Goal: Information Seeking & Learning: Learn about a topic

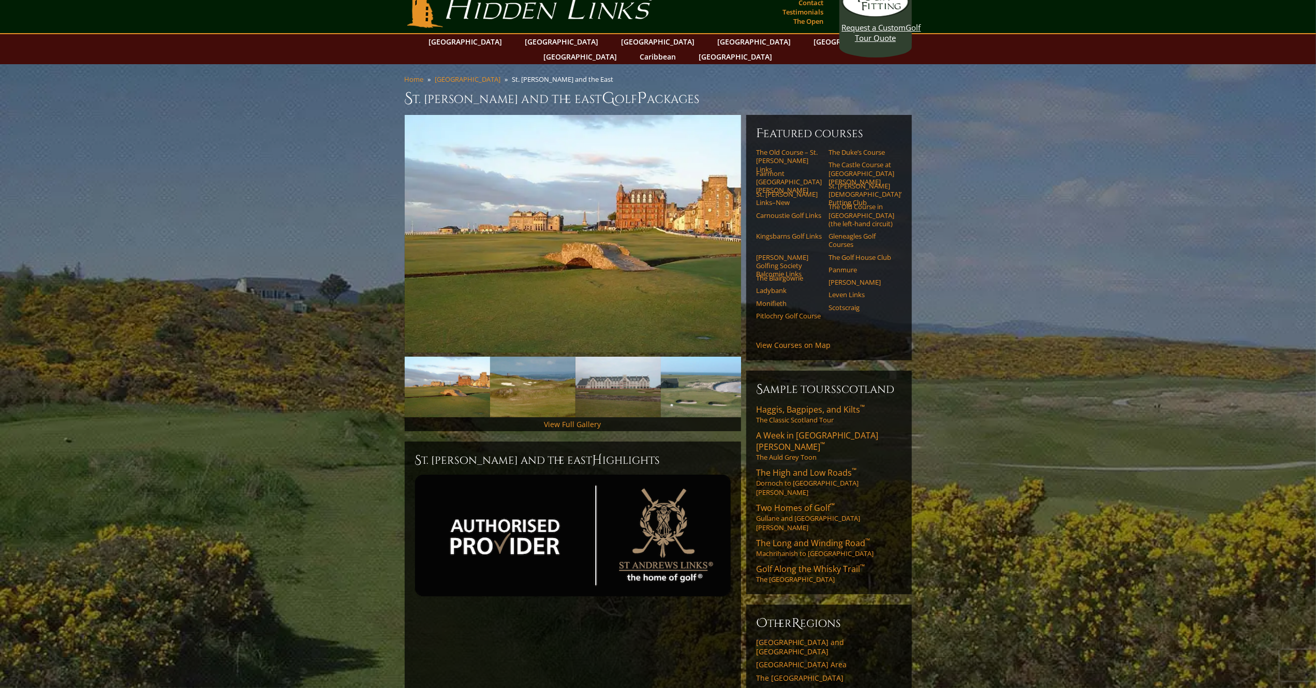
scroll to position [4, 0]
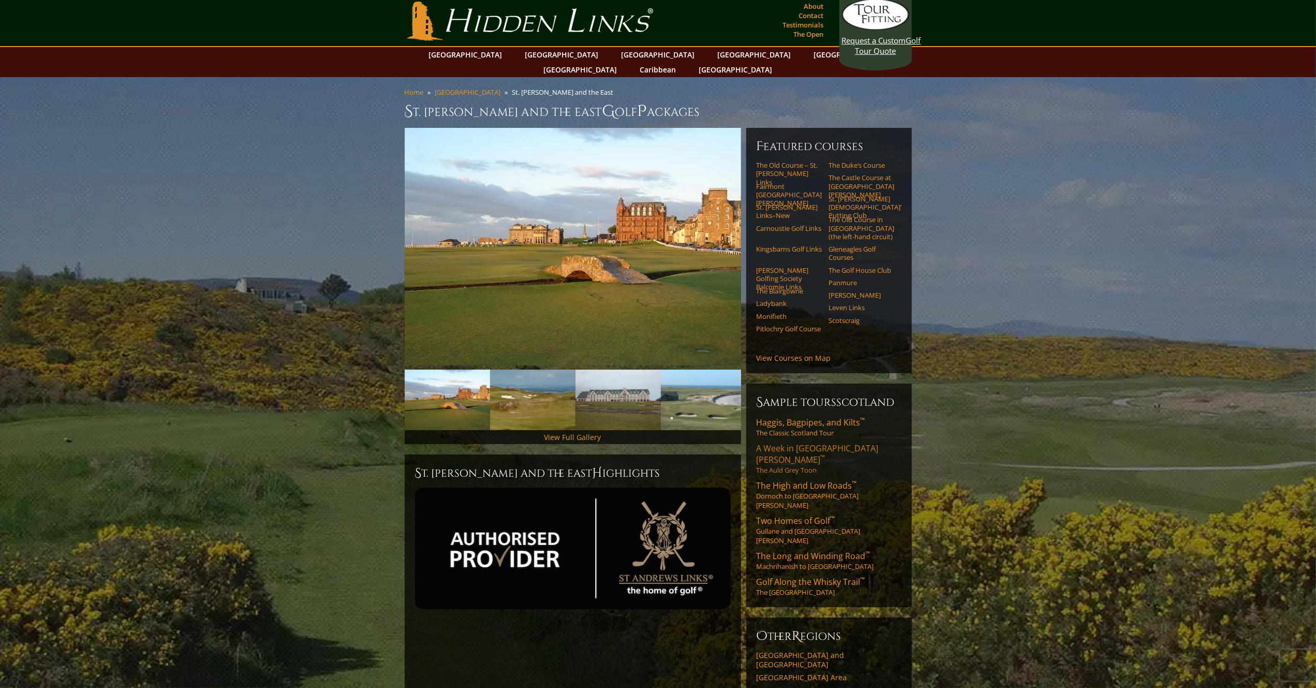
click at [781, 442] on span "A Week in St. Andrews ™" at bounding box center [818, 453] width 122 height 23
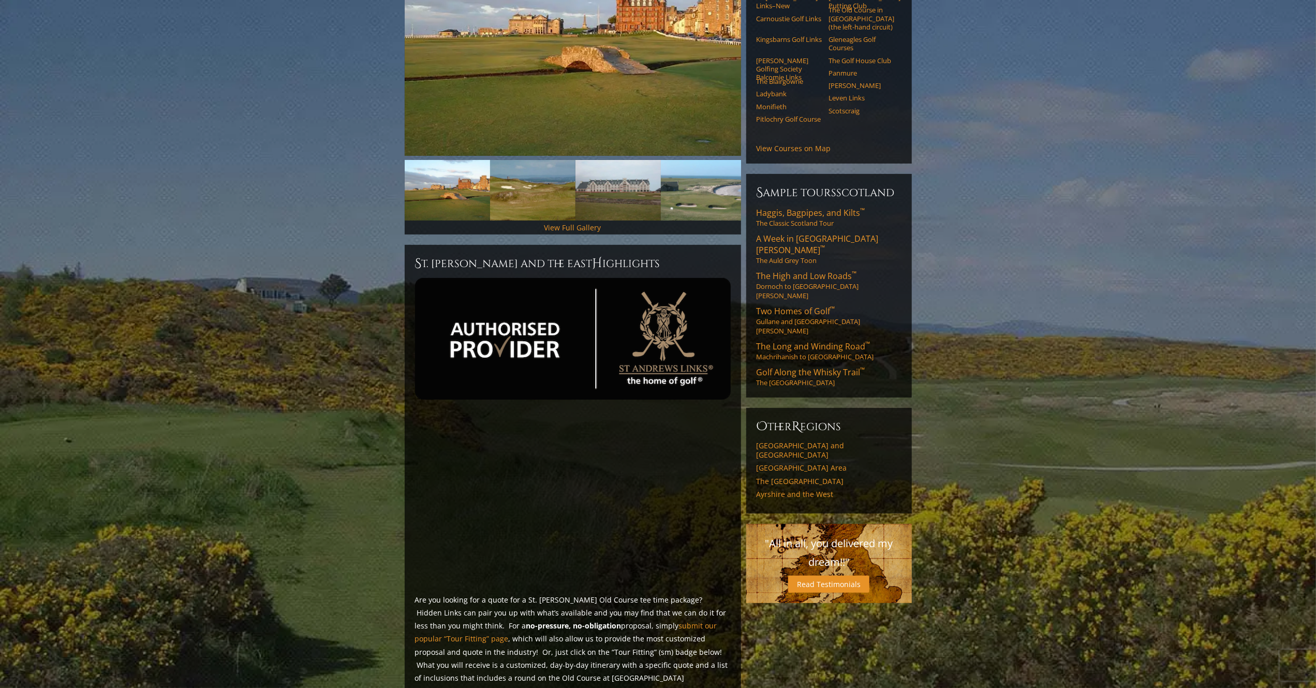
scroll to position [205, 0]
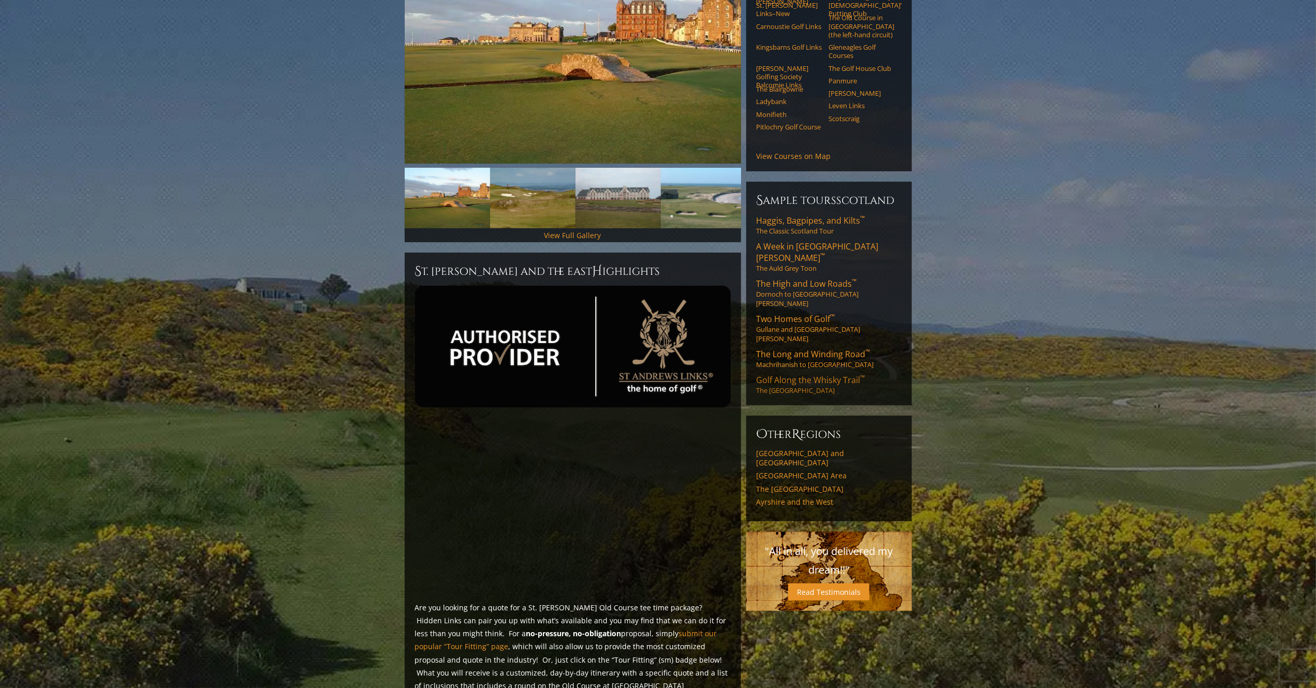
click at [791, 374] on link "Golf Along the Whisky Trail ™ The Scottish Highlands" at bounding box center [829, 384] width 145 height 21
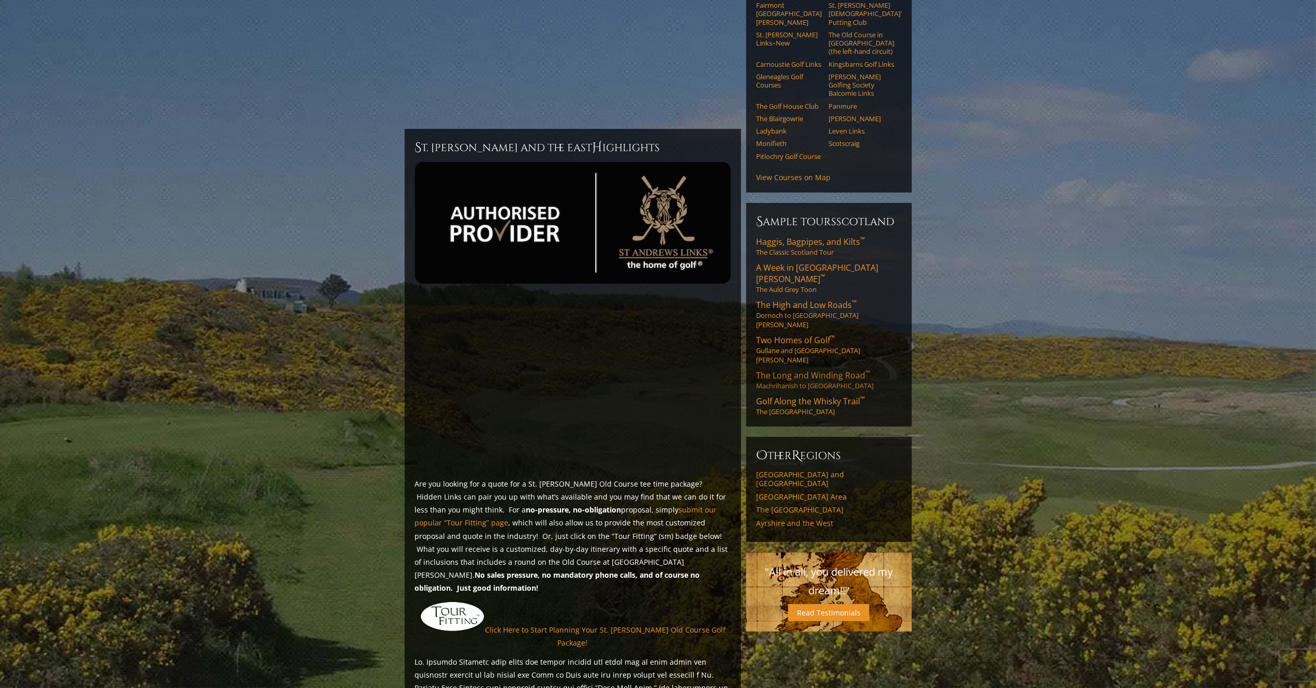
scroll to position [205, 0]
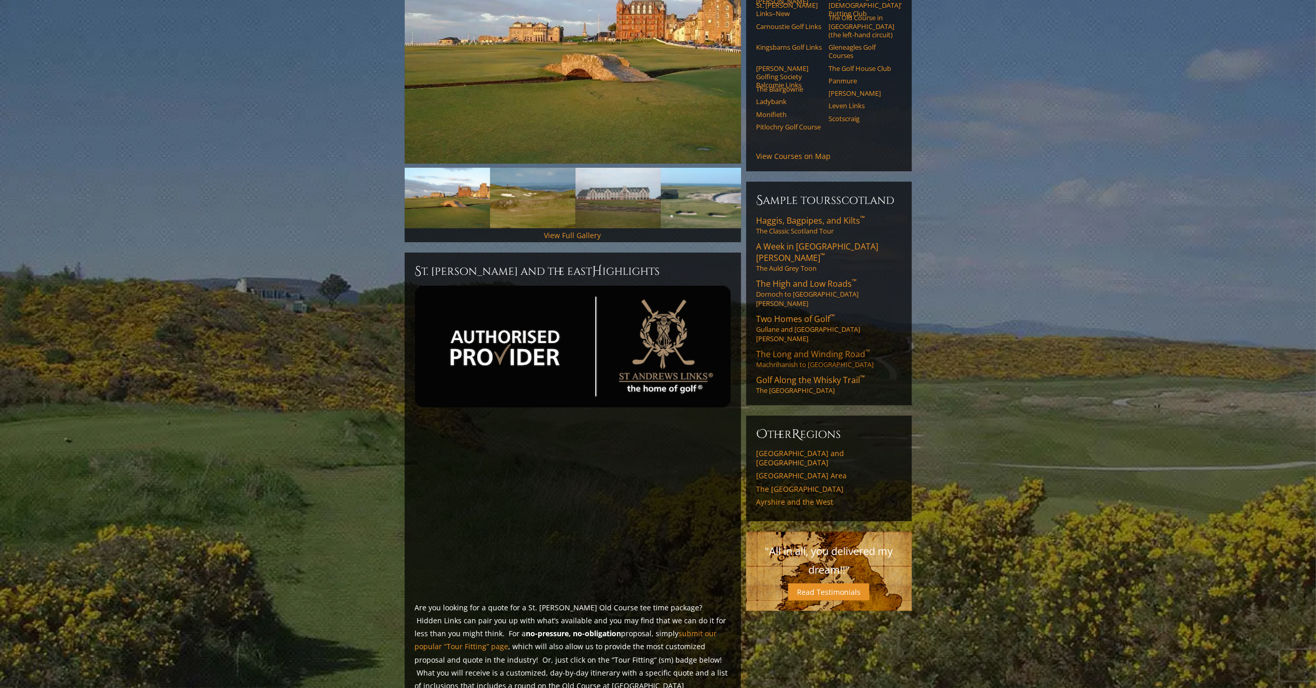
click at [791, 348] on span "The Long and Winding Road ™" at bounding box center [814, 353] width 114 height 11
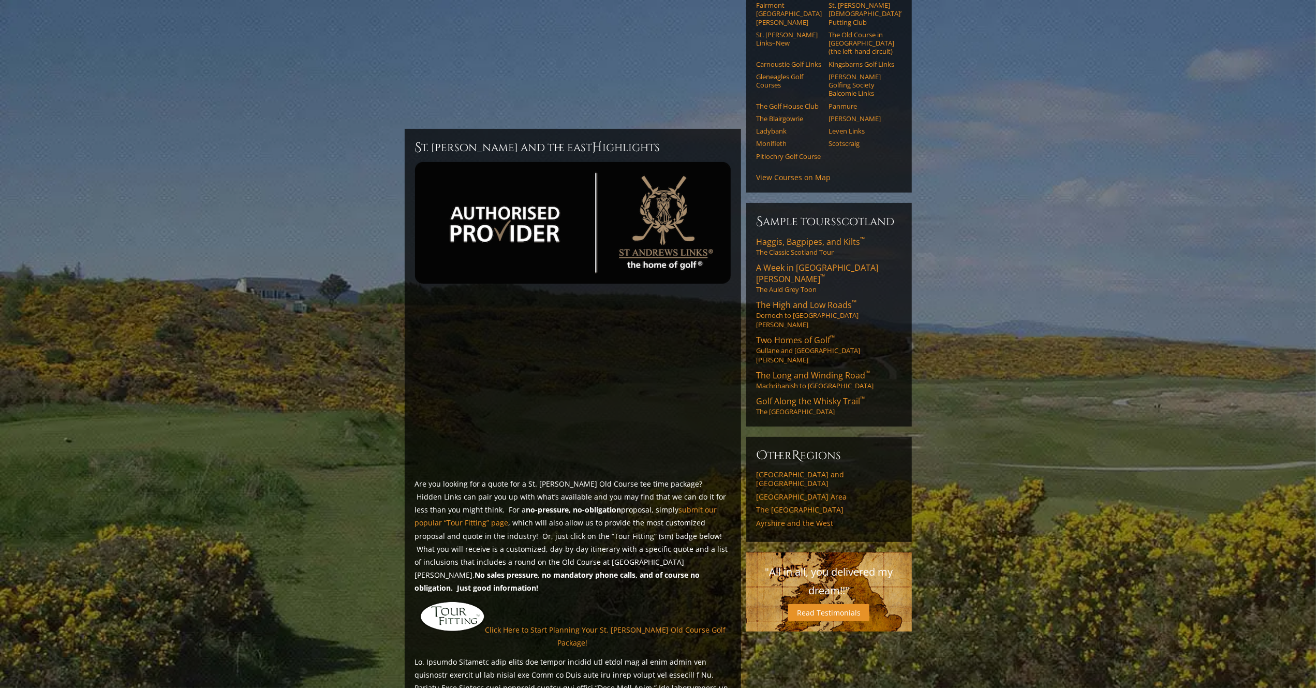
scroll to position [205, 0]
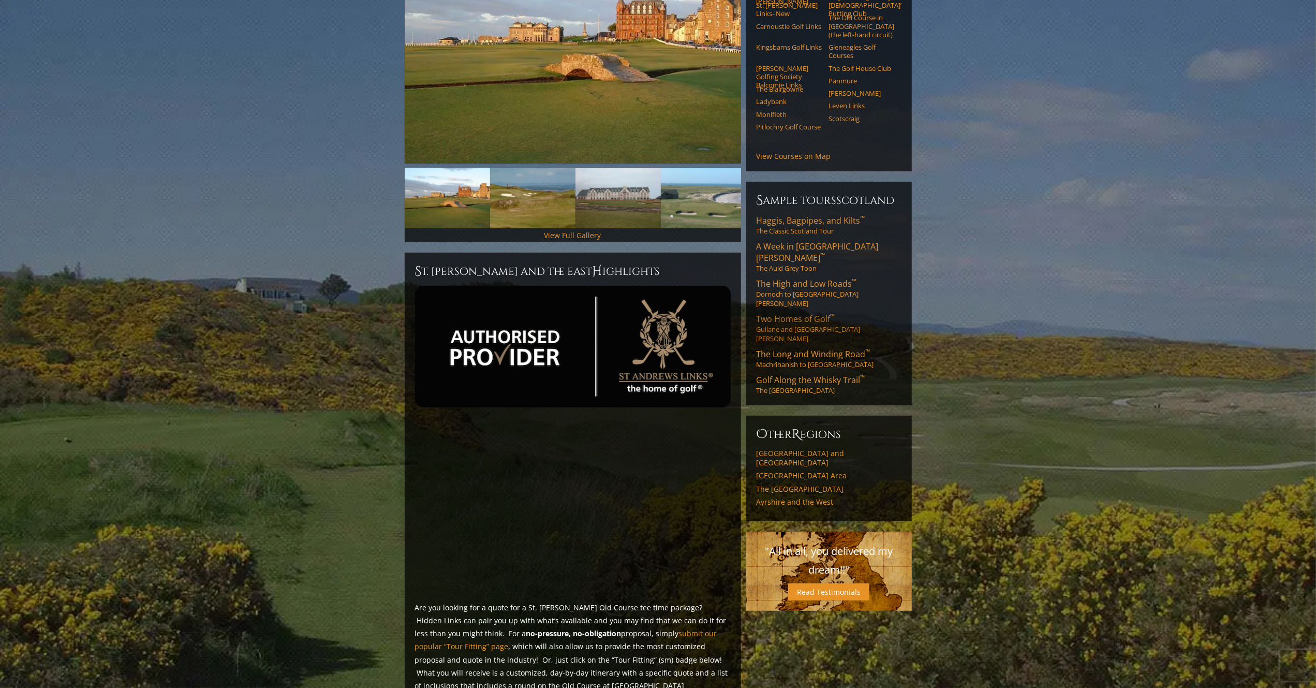
click at [784, 313] on span "Two Homes of Golf ™" at bounding box center [796, 318] width 79 height 11
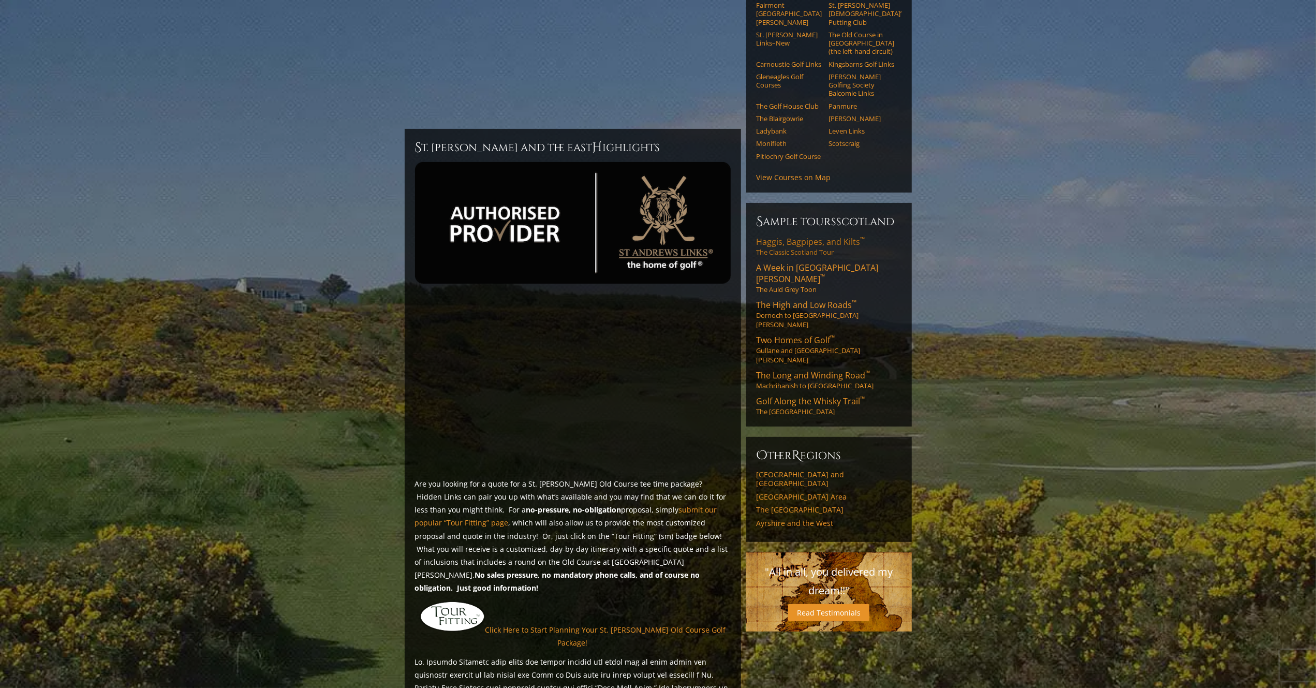
scroll to position [205, 0]
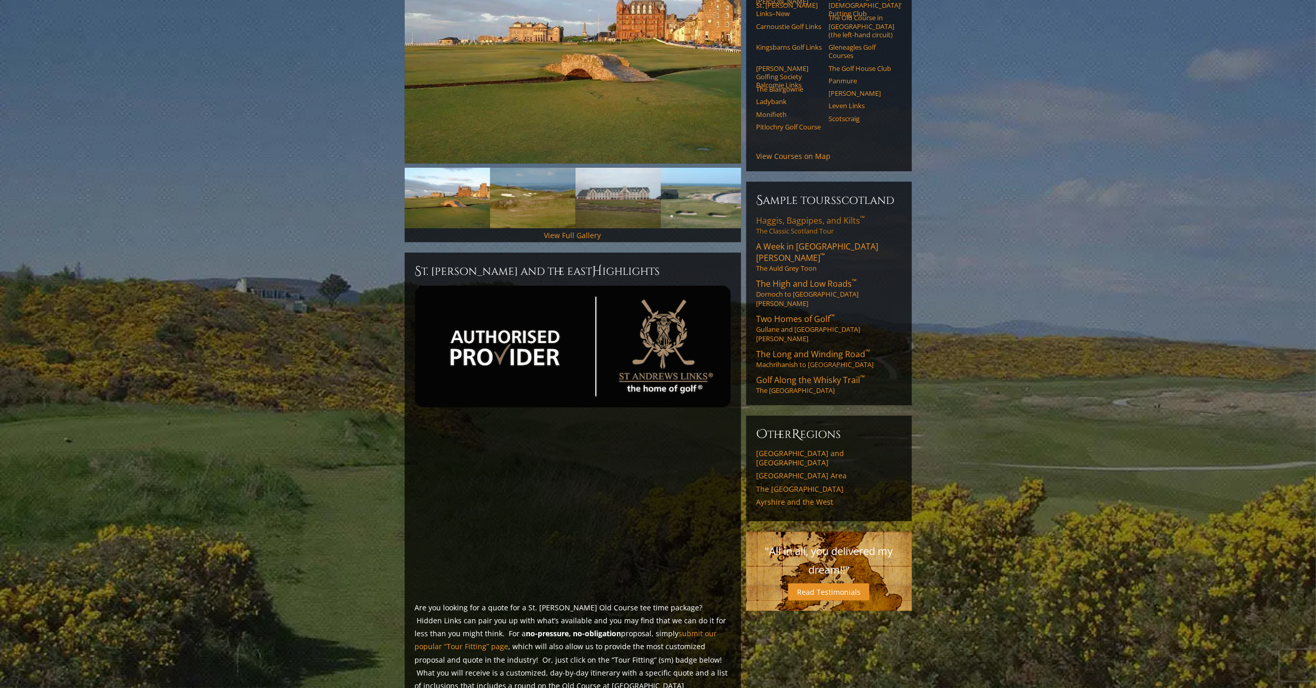
click at [797, 220] on link "Haggis, Bagpipes, and Kilts ™ The Classic Scotland Tour" at bounding box center [829, 225] width 145 height 21
